Goal: Information Seeking & Learning: Learn about a topic

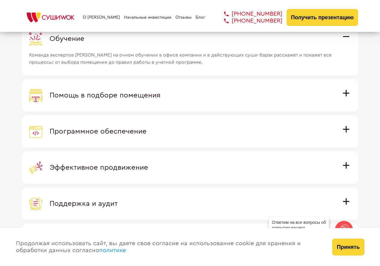
scroll to position [1667, 0]
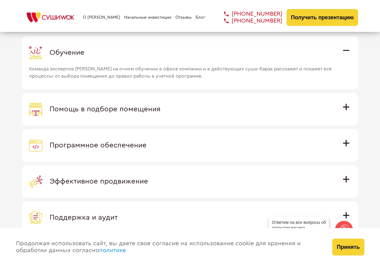
click at [263, 105] on div "Помощь в подборе помещения" at bounding box center [190, 108] width 322 height 13
click at [0, 0] on input "Помощь в подборе помещения Наши специалисты оценят варианты помещения в вашем г…" at bounding box center [0, 0] width 0 height 0
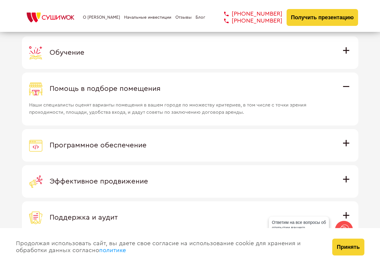
click at [237, 87] on div "Помощь в подборе помещения" at bounding box center [190, 88] width 322 height 13
click at [0, 0] on input "Помощь в подборе помещения Наши специалисты оценят варианты помещения в вашем г…" at bounding box center [0, 0] width 0 height 0
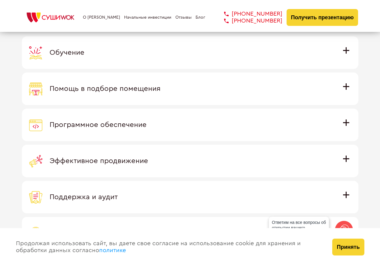
click at [222, 124] on div "Программное обеспечение" at bounding box center [190, 124] width 322 height 13
click at [0, 0] on input "Программное обеспечение Программное обеспечение разработано специально для Суши…" at bounding box center [0, 0] width 0 height 0
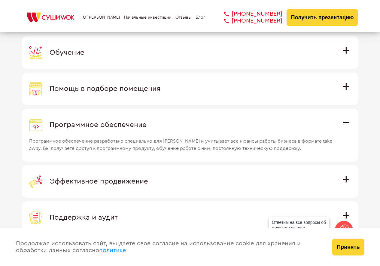
click at [222, 124] on div "Программное обеспечение" at bounding box center [190, 124] width 322 height 13
click at [0, 0] on input "Программное обеспечение Программное обеспечение разработано специально для Суши…" at bounding box center [0, 0] width 0 height 0
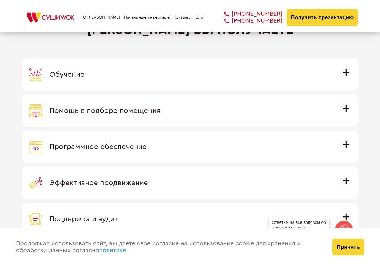
scroll to position [1637, 0]
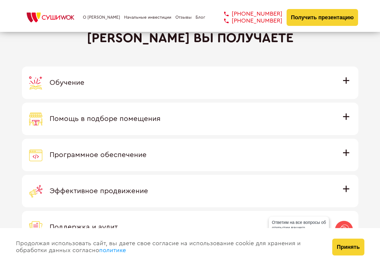
click at [165, 85] on div "Обучение" at bounding box center [190, 82] width 322 height 13
click at [0, 0] on input "Обучение Команда экспертов Суши Wok на очном обучении в офисе компании и в дейс…" at bounding box center [0, 0] width 0 height 0
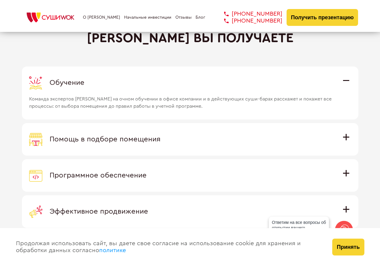
click at [168, 88] on div "Обучение" at bounding box center [190, 82] width 322 height 13
click at [0, 0] on input "Обучение Команда экспертов Суши Wok на очном обучении в офисе компании и в дейс…" at bounding box center [0, 0] width 0 height 0
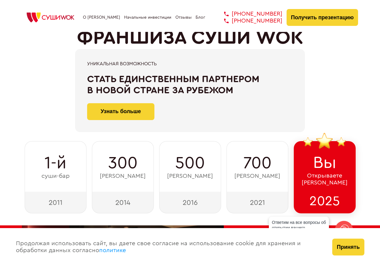
scroll to position [0, 0]
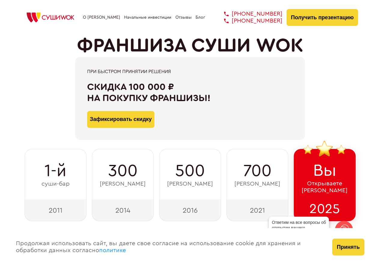
click at [136, 18] on link "Начальные инвестиции" at bounding box center [147, 17] width 47 height 5
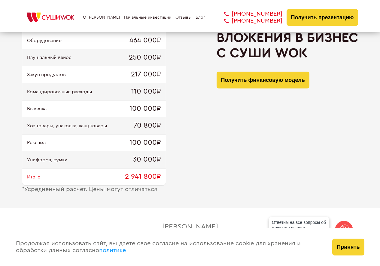
click at [182, 17] on link "Отзывы" at bounding box center [184, 17] width 16 height 5
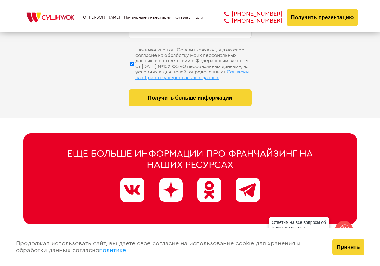
scroll to position [2959, 0]
